Goal: Browse casually: Explore the website without a specific task or goal

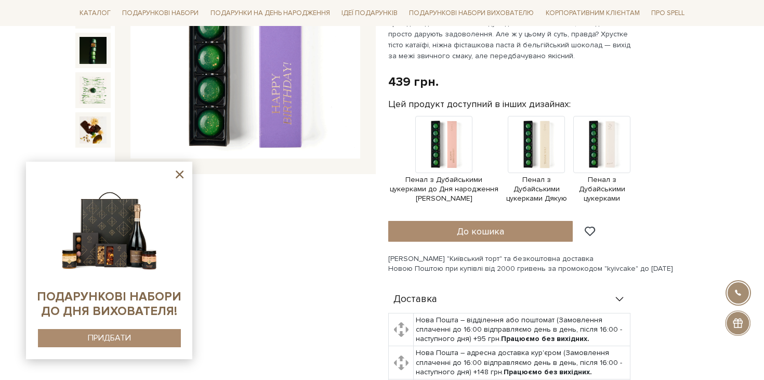
click at [180, 171] on icon at bounding box center [179, 174] width 13 height 13
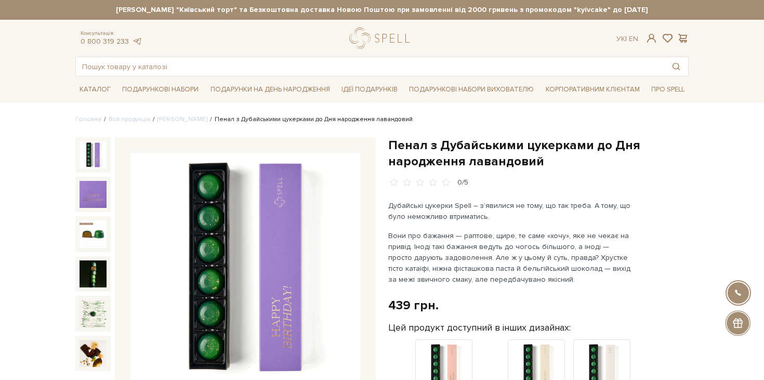
click at [737, 324] on div at bounding box center [737, 322] width 25 height 25
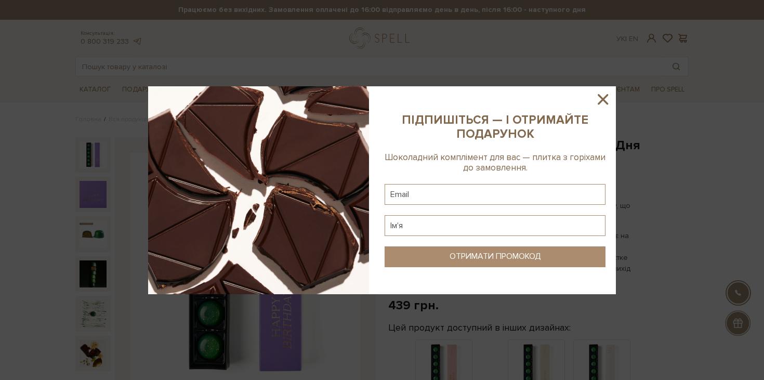
click at [602, 102] on icon at bounding box center [603, 99] width 18 height 18
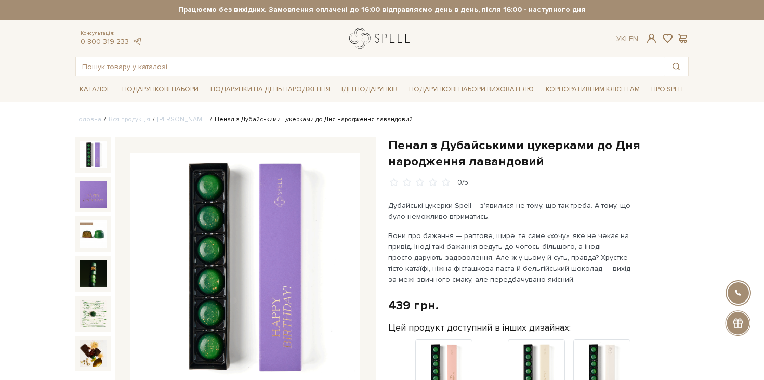
click at [389, 36] on link "logo" at bounding box center [381, 38] width 65 height 21
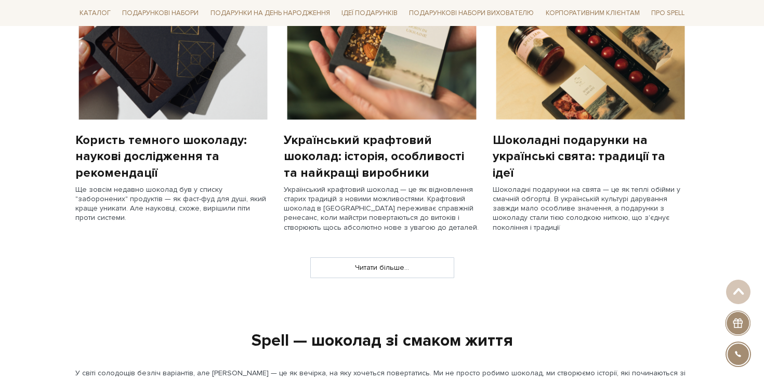
scroll to position [67, 0]
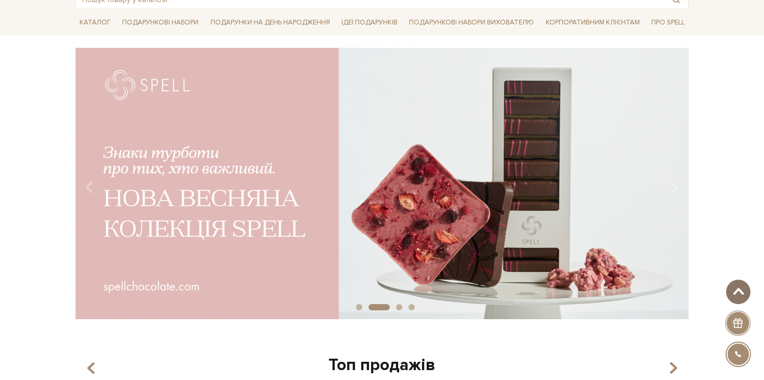
click at [736, 293] on span at bounding box center [738, 291] width 17 height 8
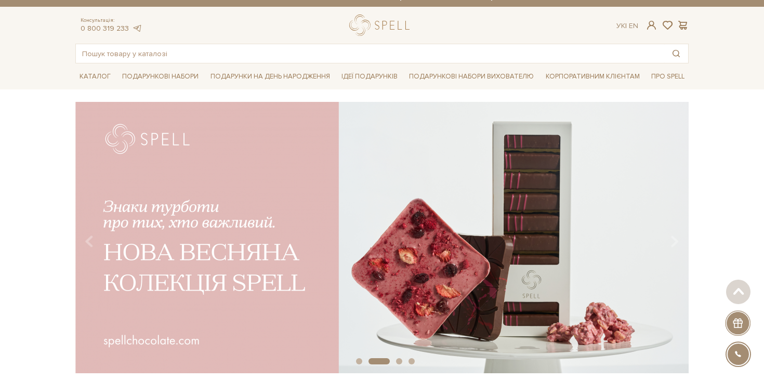
scroll to position [0, 0]
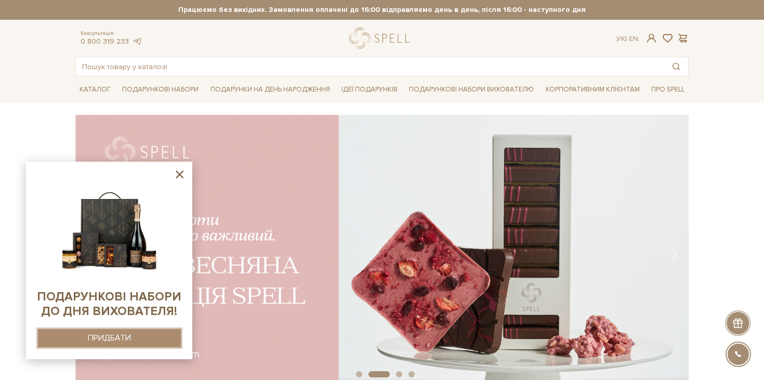
click at [145, 336] on button "ПРИДБАТИ" at bounding box center [109, 338] width 143 height 18
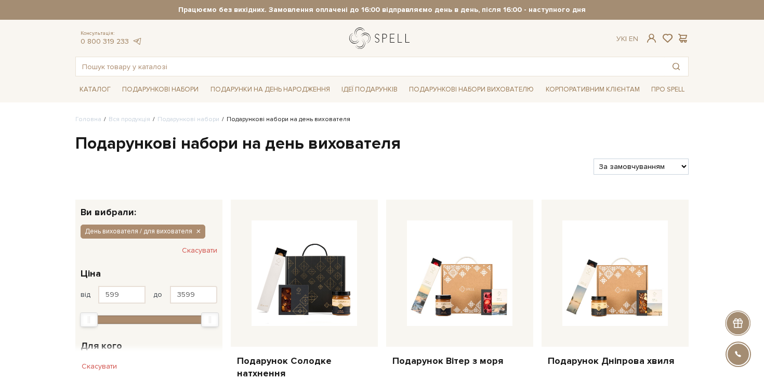
click at [379, 37] on link "logo" at bounding box center [381, 38] width 65 height 21
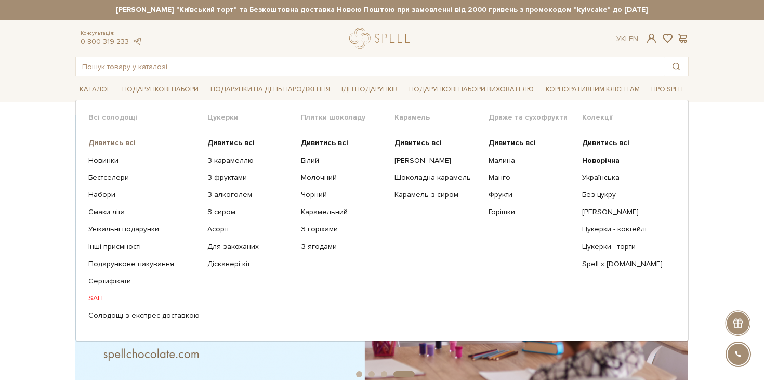
click at [104, 143] on b "Дивитись всі" at bounding box center [111, 142] width 47 height 9
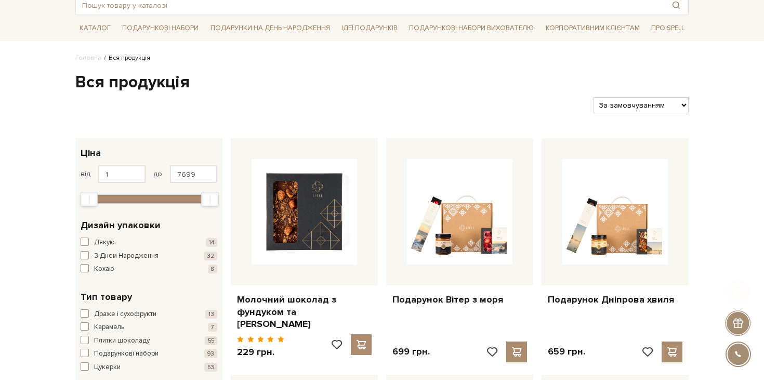
scroll to position [76, 0]
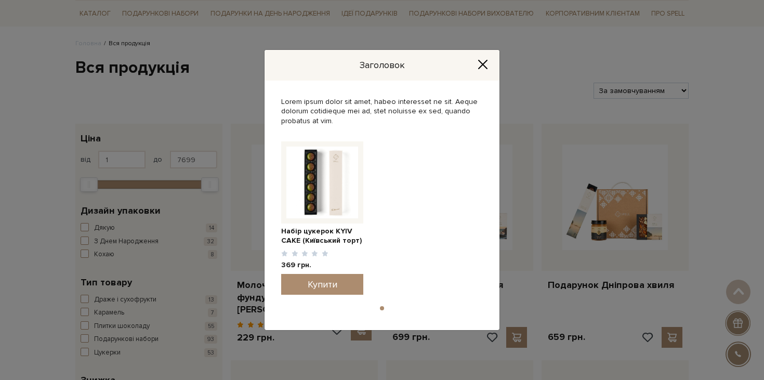
drag, startPoint x: 429, startPoint y: 120, endPoint x: 276, endPoint y: 100, distance: 154.1
click at [276, 100] on div "Lorem ipsum dolor sit amet, habeo interesset ne sit. Aeque dolorum cotidieque m…" at bounding box center [381, 205] width 235 height 249
copy div "Lorem ipsum dolor sit amet, habeo interesset ne sit. Aeque dolorum cotidieque m…"
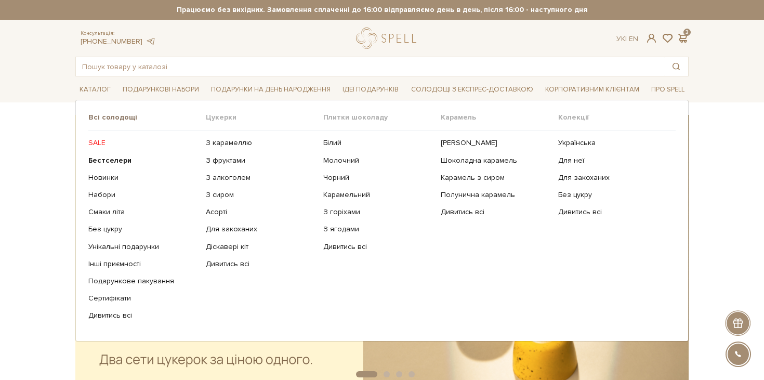
click at [97, 118] on link "Всі солодощі" at bounding box center [146, 117] width 117 height 9
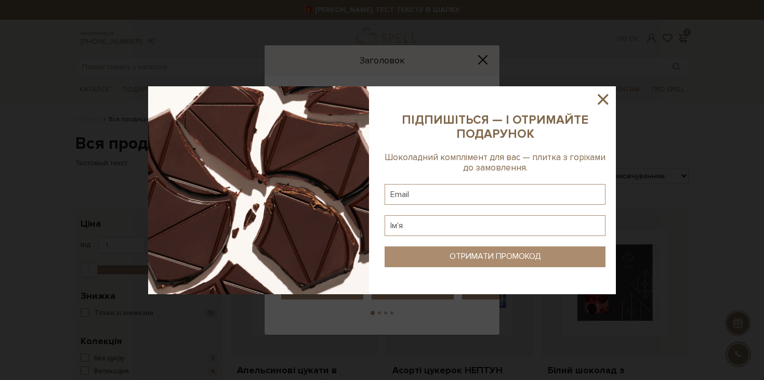
click at [607, 98] on icon at bounding box center [603, 99] width 18 height 18
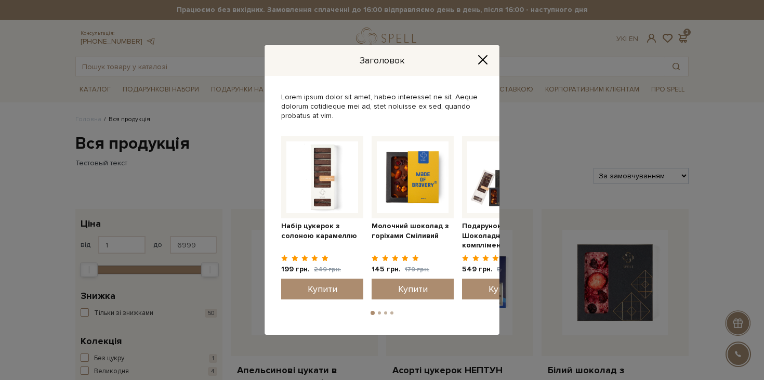
drag, startPoint x: 281, startPoint y: 95, endPoint x: 355, endPoint y: 117, distance: 77.9
click at [356, 117] on div "Lorem ipsum dolor sit amet, habeo interesset ne sit. Aeque dolorum cotidieque m…" at bounding box center [381, 205] width 235 height 259
copy div "Lorem ipsum dolor sit amet, habeo interesset ne sit. Aeque dolorum cotidieque m…"
click at [446, 109] on div "Lorem ipsum dolor sit amet, habeo interesset ne sit. Aeque dolorum cotidieque m…" at bounding box center [382, 106] width 202 height 29
